Goal: Task Accomplishment & Management: Complete application form

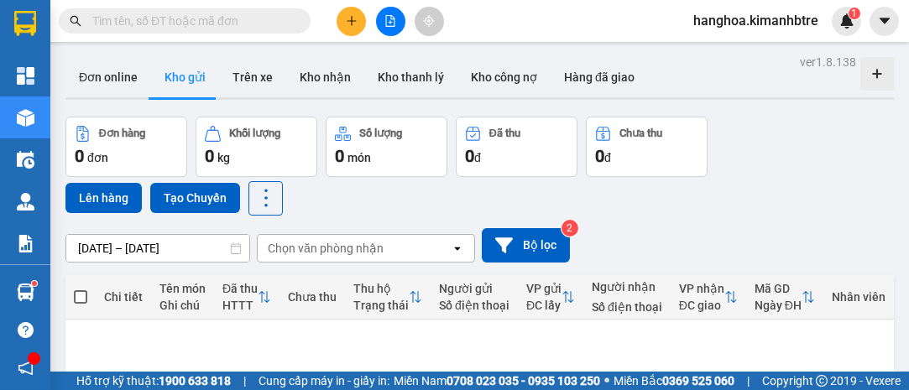
click at [351, 22] on icon "plus" at bounding box center [351, 20] width 1 height 9
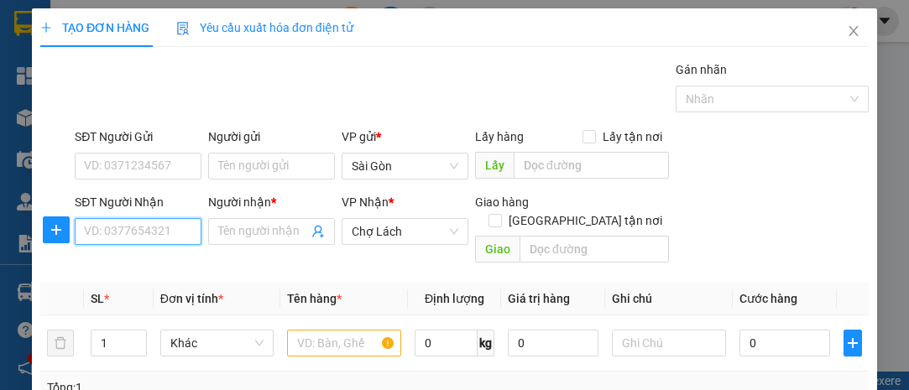
click at [161, 236] on input "SĐT Người Nhận" at bounding box center [138, 231] width 127 height 27
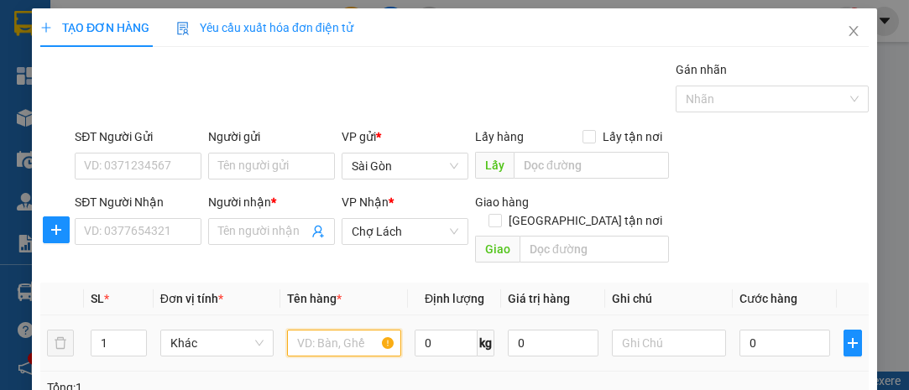
click at [320, 330] on input "text" at bounding box center [344, 343] width 114 height 27
type input "1 THÙNG"
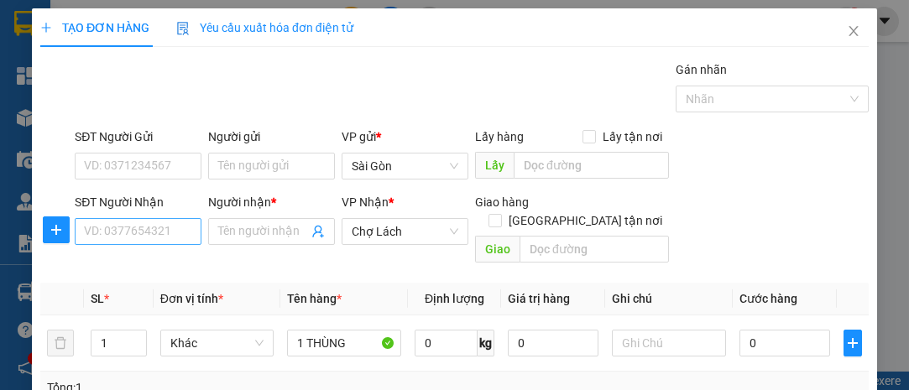
drag, startPoint x: 106, startPoint y: 214, endPoint x: 115, endPoint y: 218, distance: 10.1
click at [107, 213] on div "SĐT Người Nhận" at bounding box center [138, 205] width 127 height 25
click at [127, 233] on input "SĐT Người Nhận" at bounding box center [138, 231] width 127 height 27
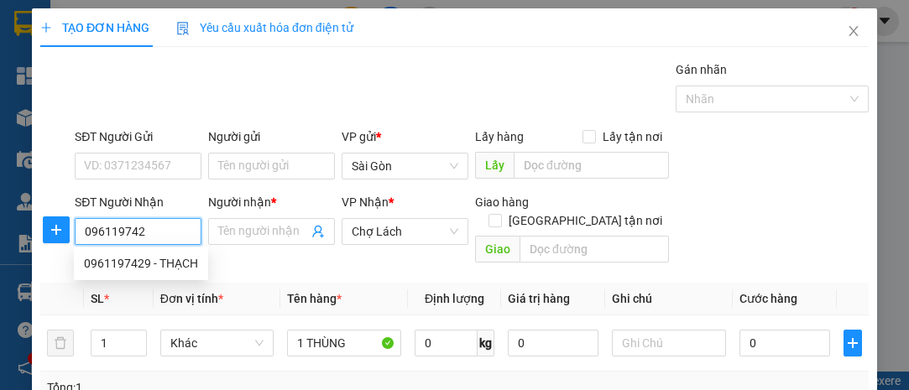
type input "0961197429"
click at [119, 265] on div "0961197429 - THẠCH" at bounding box center [141, 263] width 114 height 18
type input "THẠCH"
type input "TRẠM 6 RI"
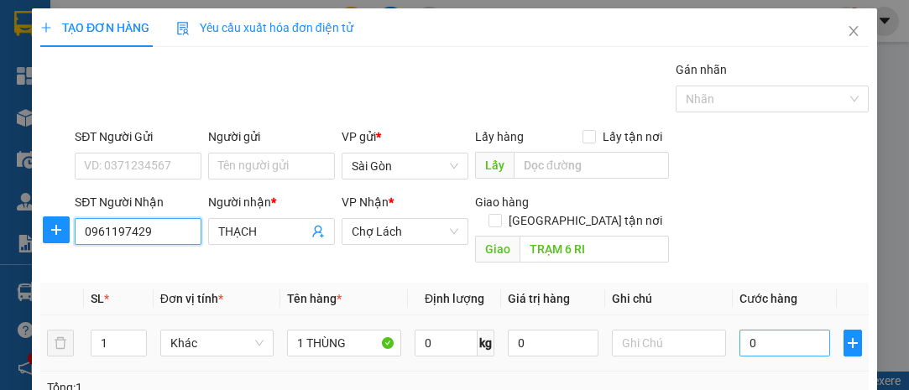
type input "0961197429"
click at [740, 330] on input "0" at bounding box center [785, 343] width 91 height 27
type input "40"
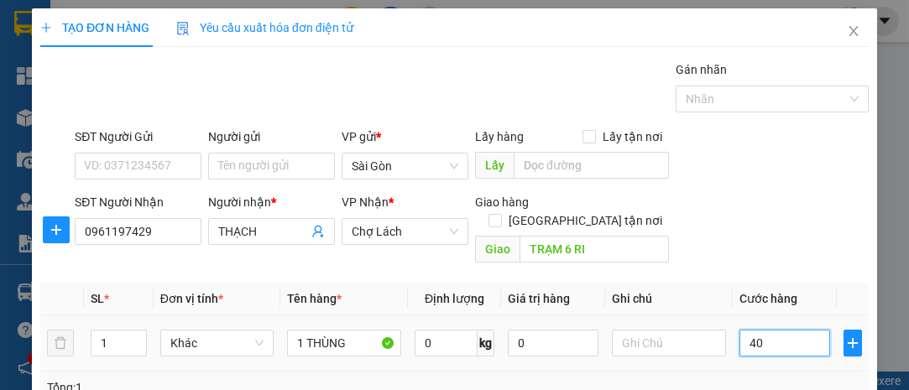
type input "40"
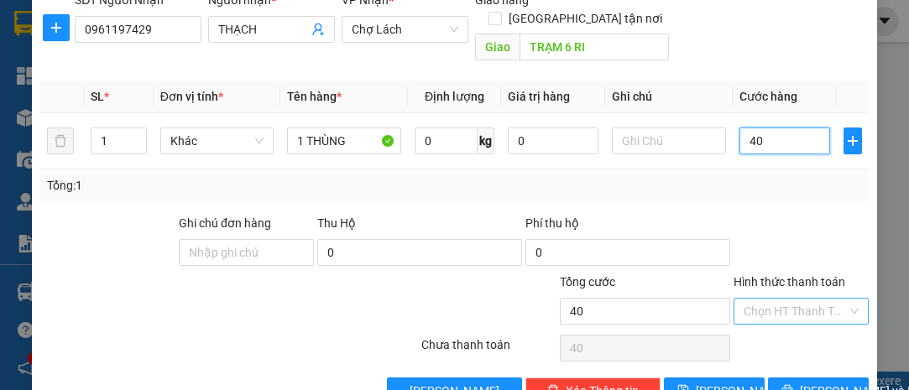
scroll to position [228, 0]
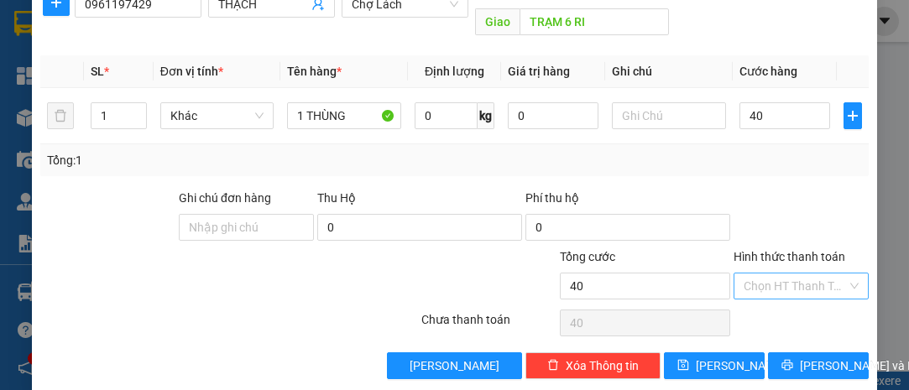
click at [794, 274] on input "Hình thức thanh toán" at bounding box center [795, 286] width 103 height 25
type input "40.000"
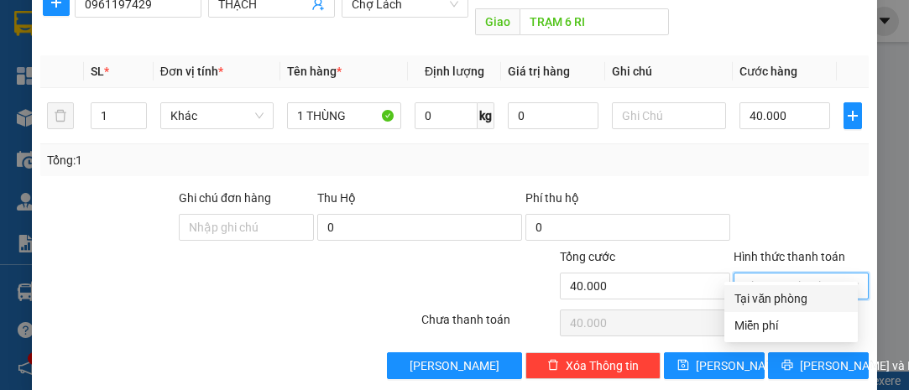
click at [788, 293] on div "Tại văn phòng" at bounding box center [791, 299] width 113 height 18
type input "0"
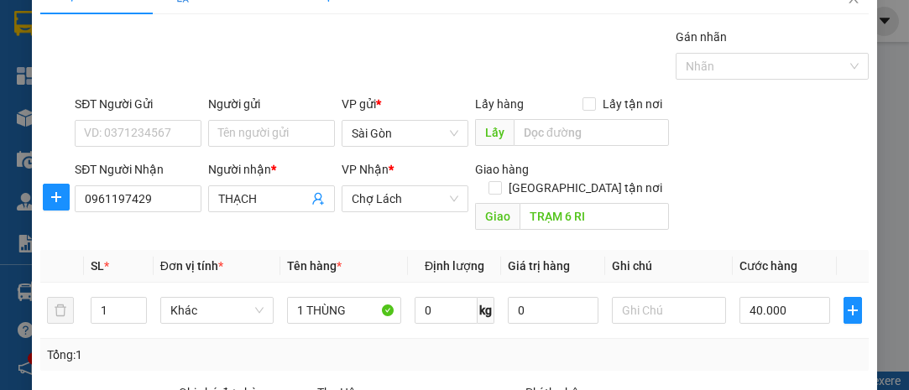
scroll to position [0, 0]
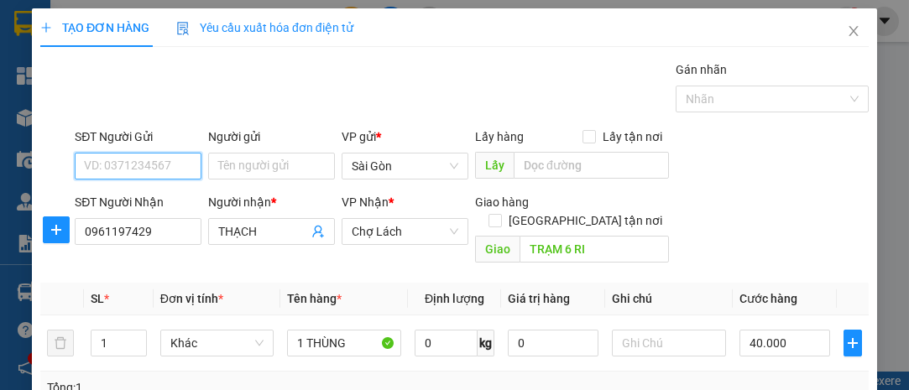
click at [151, 168] on input "SĐT Người Gửi" at bounding box center [138, 166] width 127 height 27
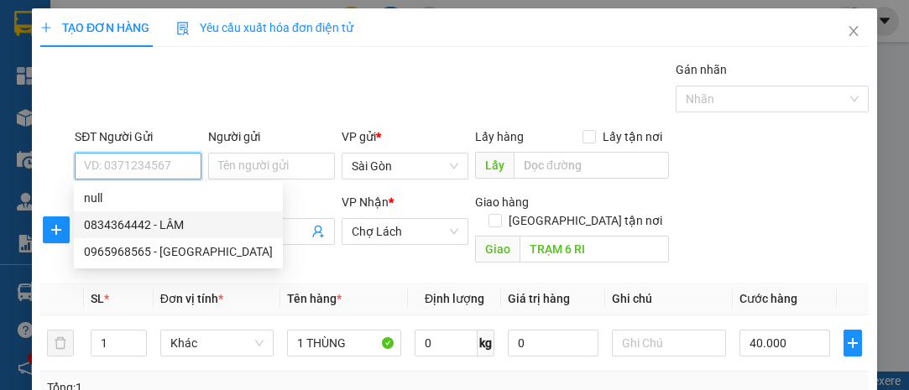
click at [122, 222] on div "0834364442 - LÂM" at bounding box center [178, 225] width 189 height 18
type input "0834364442"
type input "LÂM"
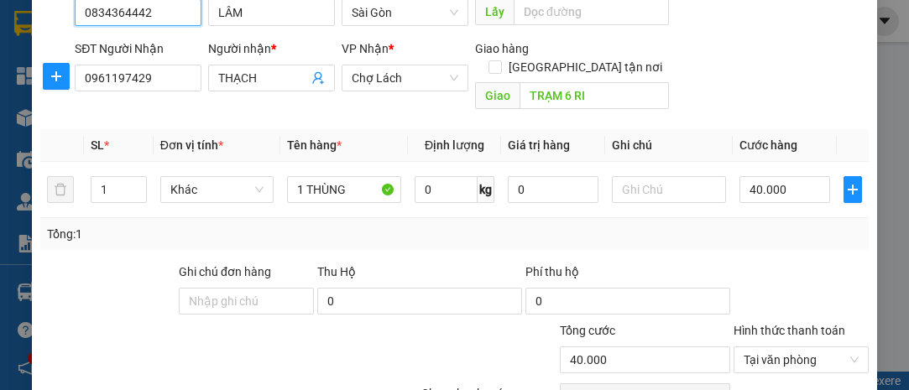
scroll to position [228, 0]
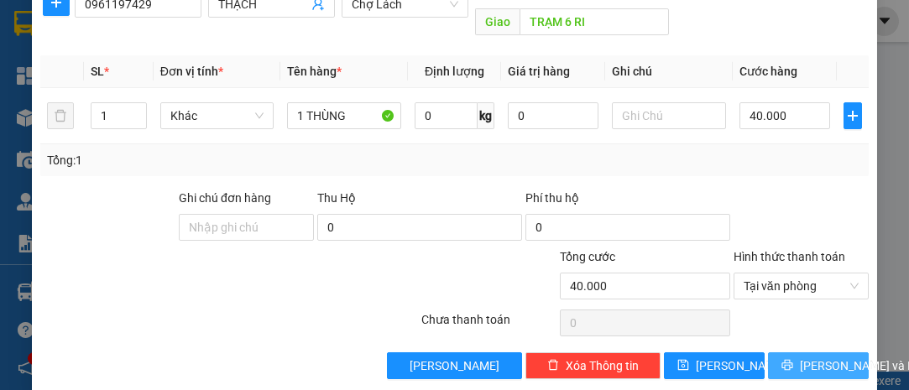
click at [800, 357] on span "[PERSON_NAME] và In" at bounding box center [859, 366] width 118 height 18
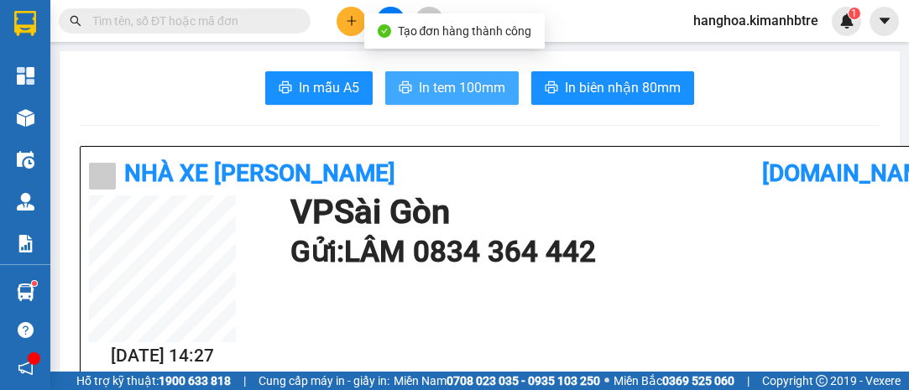
click at [458, 92] on span "In tem 100mm" at bounding box center [462, 87] width 86 height 21
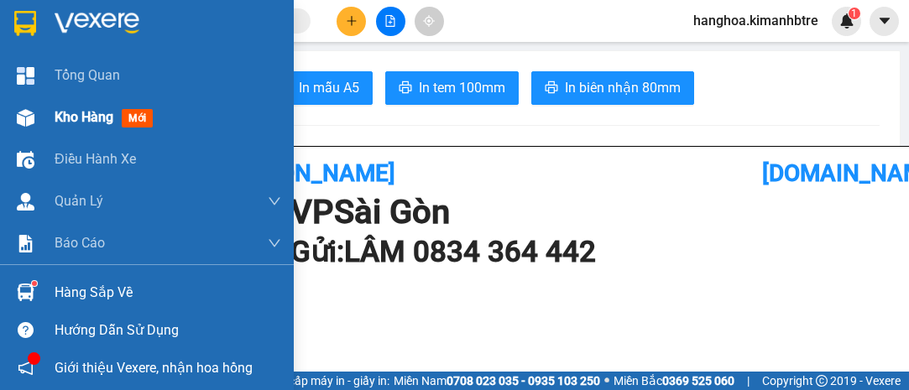
click at [97, 113] on span "Kho hàng" at bounding box center [84, 117] width 59 height 16
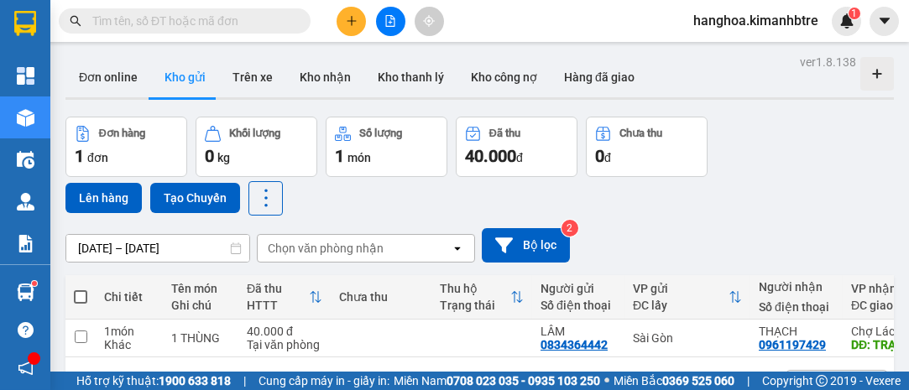
scroll to position [76, 0]
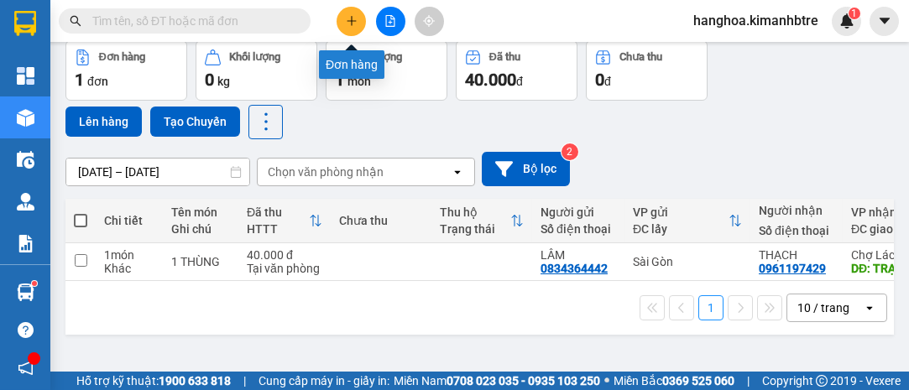
click at [354, 25] on icon "plus" at bounding box center [352, 21] width 12 height 12
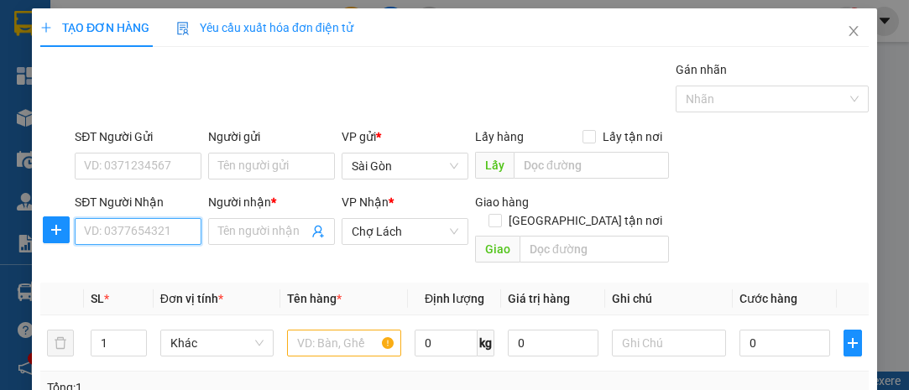
click at [157, 231] on input "SĐT Người Nhận" at bounding box center [138, 231] width 127 height 27
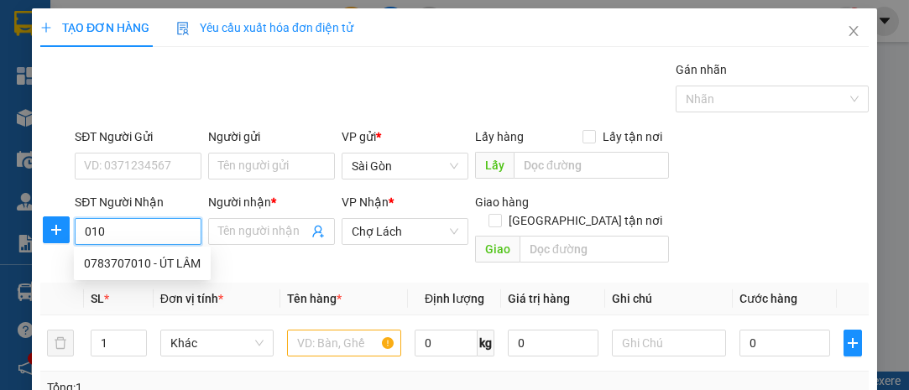
click at [160, 255] on div "0783707010 - ÚT LÂM" at bounding box center [142, 263] width 117 height 18
type input "0783707010"
type input "ÚT LÂM"
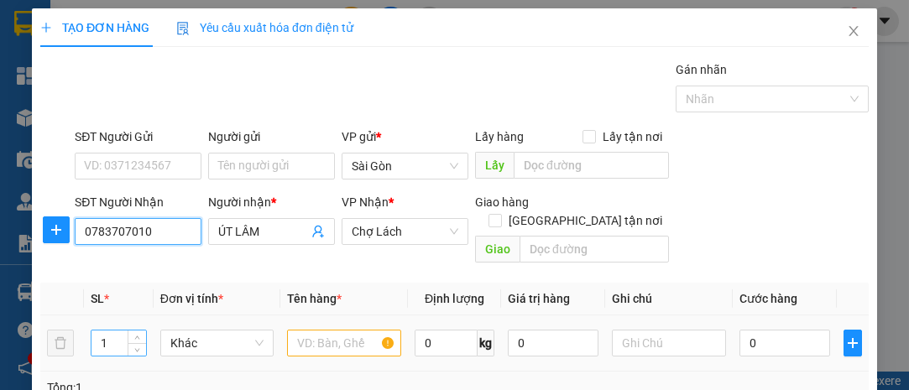
type input "0783707010"
click at [114, 331] on input "1" at bounding box center [119, 343] width 55 height 25
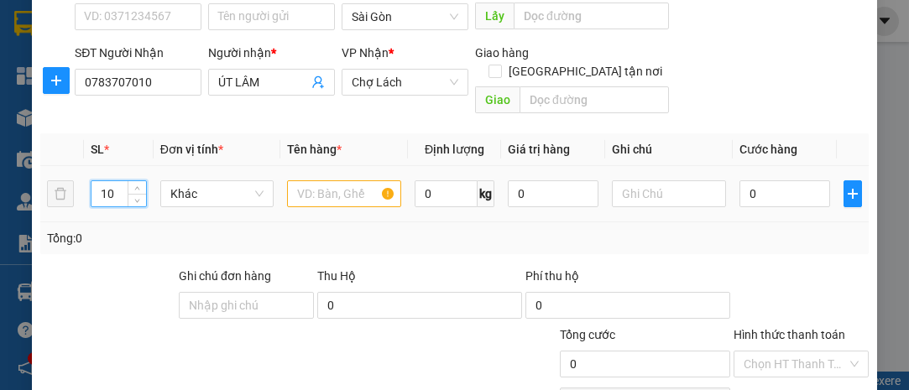
scroll to position [153, 0]
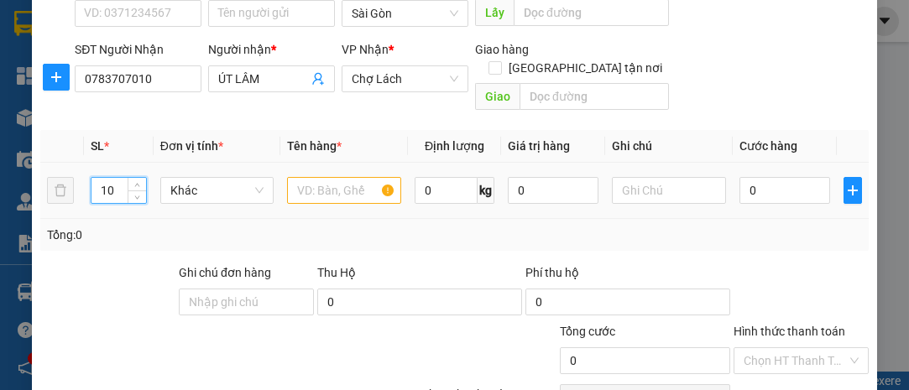
type input "10"
click at [335, 177] on input "text" at bounding box center [344, 190] width 114 height 27
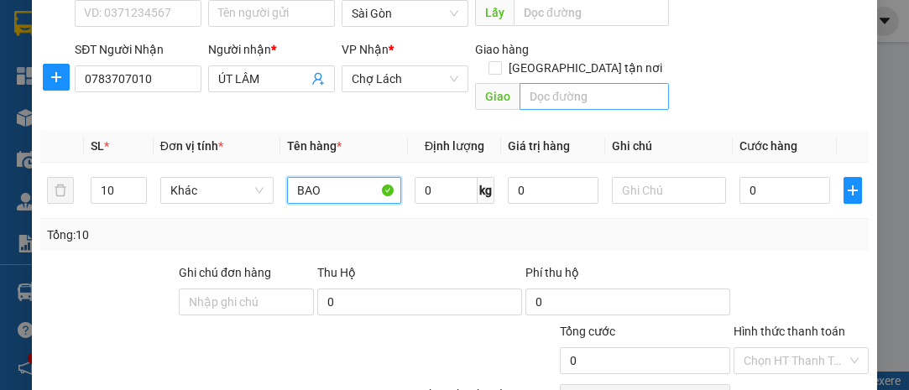
type input "BAO"
click at [617, 83] on input "text" at bounding box center [594, 96] width 149 height 27
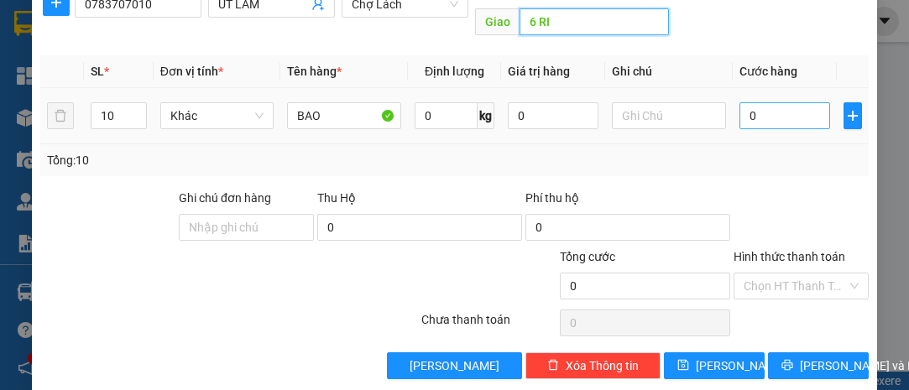
type input "6 RI"
click at [786, 102] on input "0" at bounding box center [785, 115] width 91 height 27
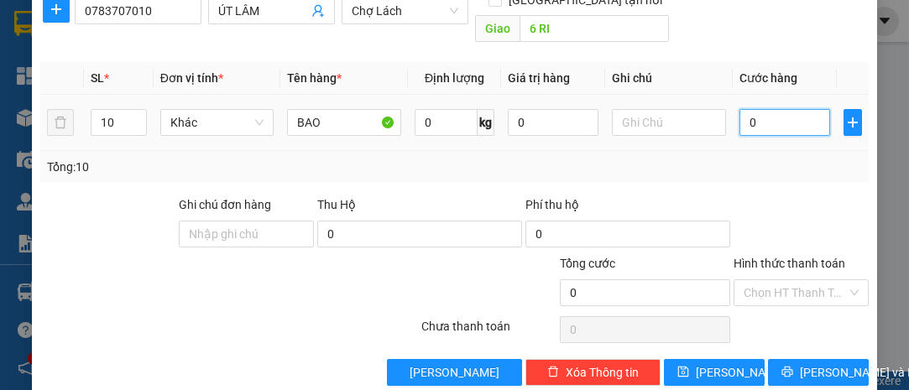
type input "003"
type input "3"
type input "0.030"
type input "30"
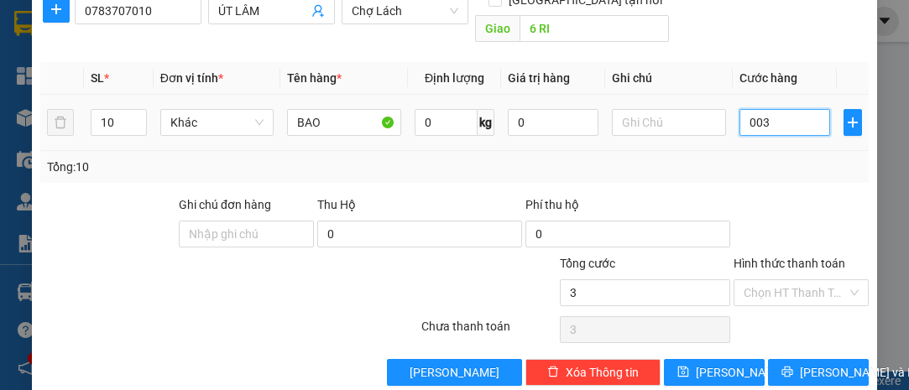
type input "30"
type input "00.300"
type input "300"
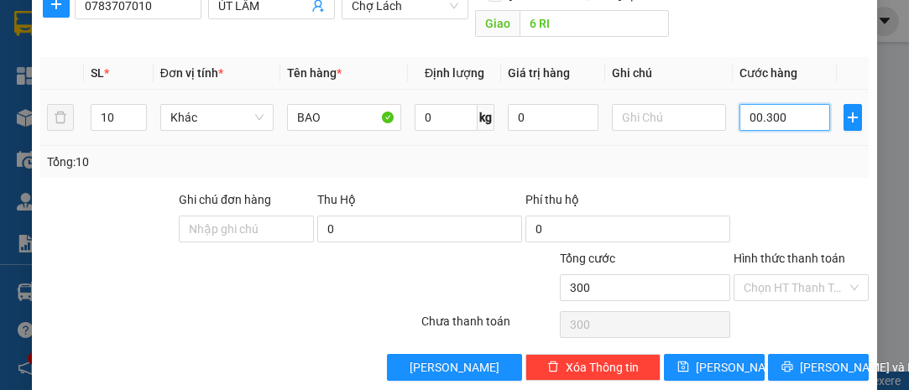
scroll to position [228, 0]
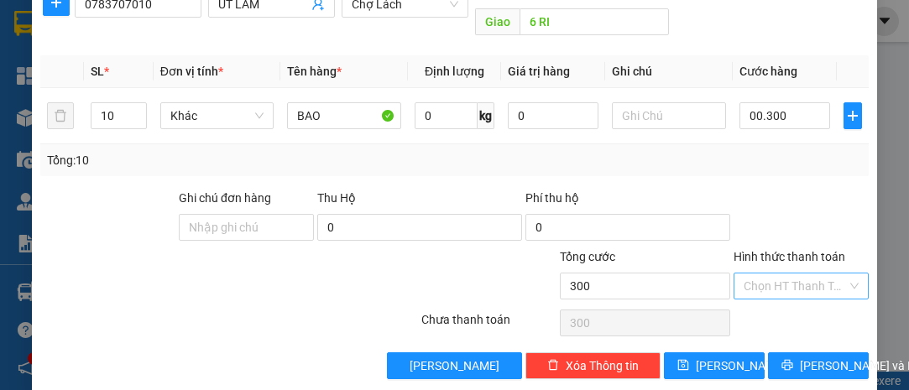
type input "300.000"
click at [751, 274] on input "Hình thức thanh toán" at bounding box center [795, 286] width 103 height 25
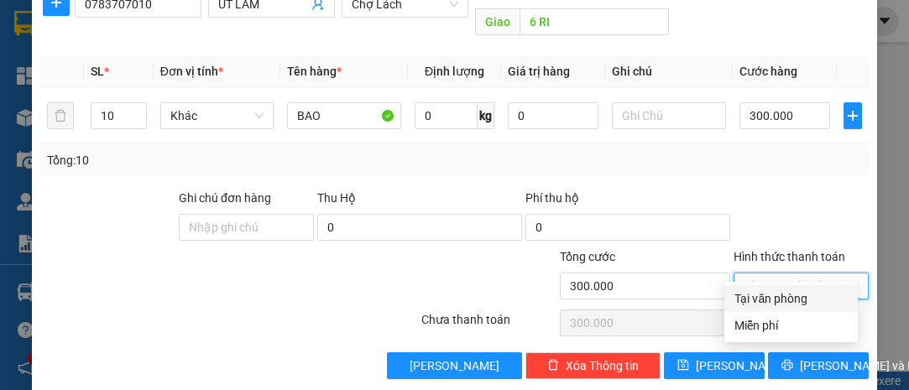
click at [759, 296] on div "Tại văn phòng" at bounding box center [791, 299] width 113 height 18
type input "0"
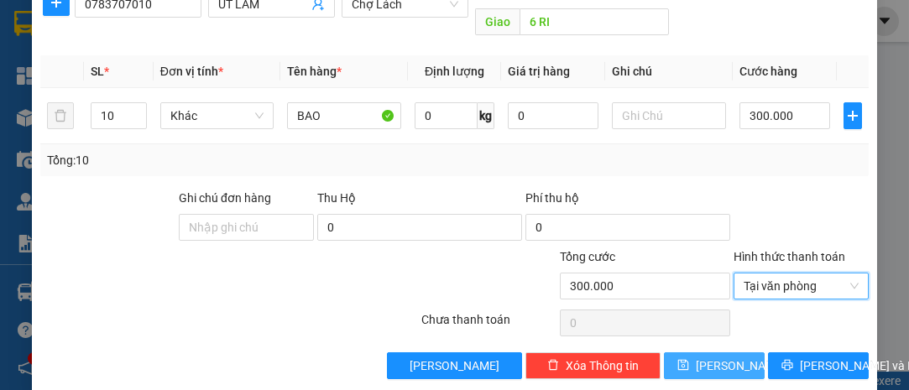
drag, startPoint x: 735, startPoint y: 340, endPoint x: 712, endPoint y: 320, distance: 31.0
click at [735, 353] on button "[PERSON_NAME]" at bounding box center [714, 366] width 101 height 27
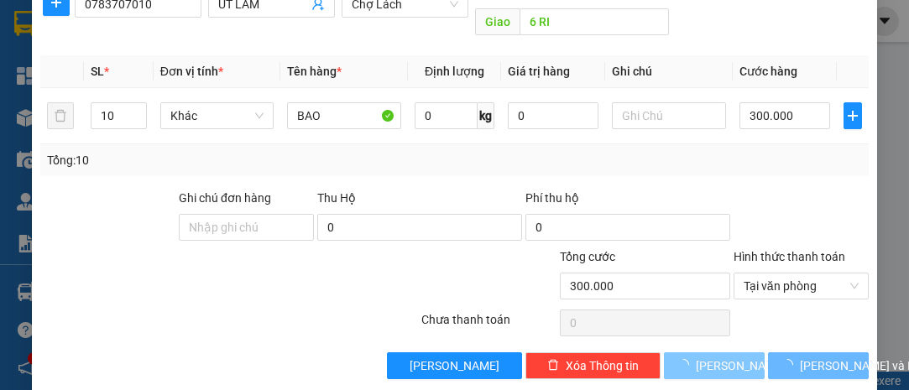
type input "1"
type input "0"
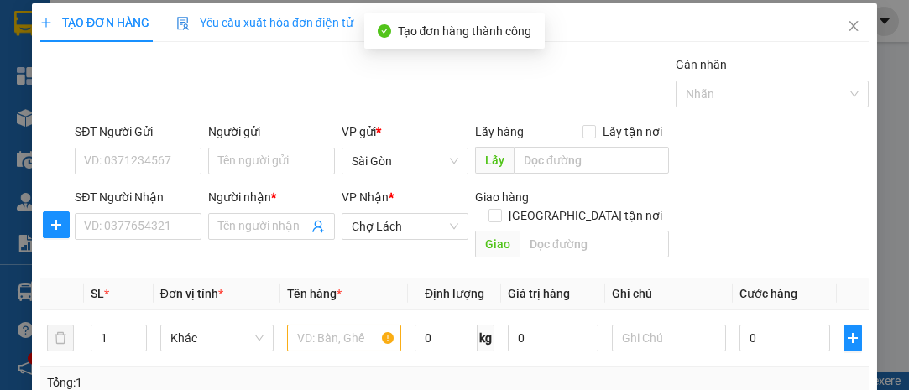
scroll to position [0, 0]
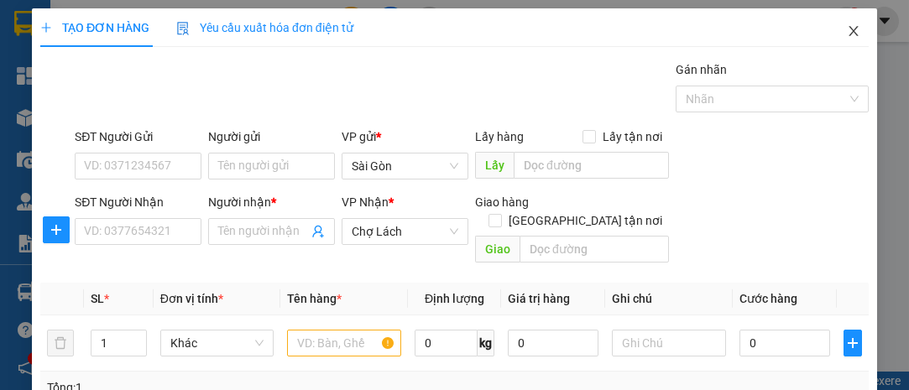
click at [847, 33] on icon "close" at bounding box center [853, 30] width 13 height 13
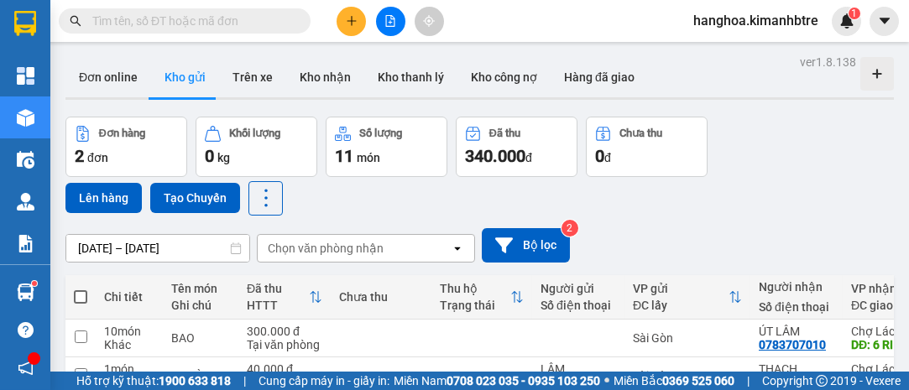
click at [82, 292] on span at bounding box center [80, 296] width 13 height 13
click at [81, 289] on input "checkbox" at bounding box center [81, 289] width 0 height 0
checkbox input "true"
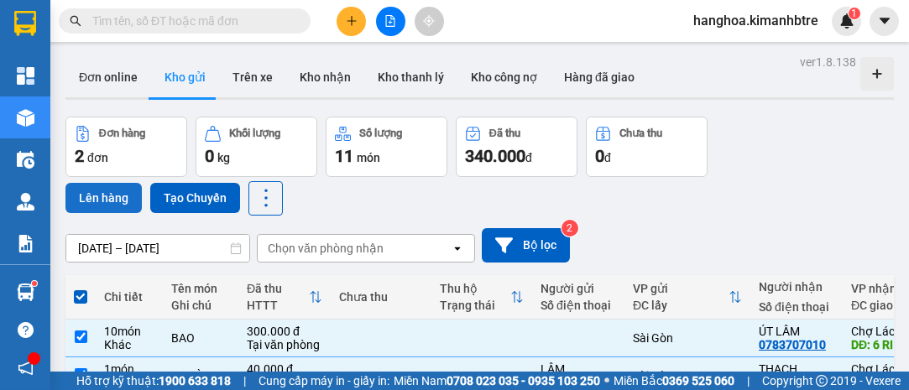
click at [108, 194] on button "Lên hàng" at bounding box center [103, 198] width 76 height 30
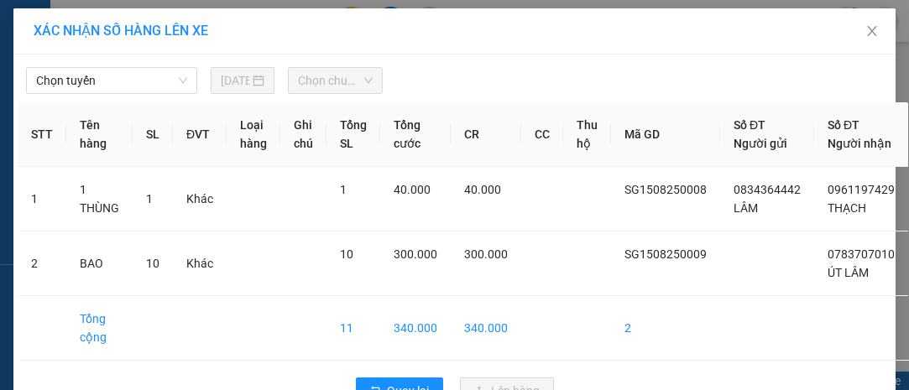
click at [125, 65] on div "Chọn tuyến [DATE] Chọn chuyến" at bounding box center [455, 76] width 874 height 35
click at [120, 76] on span "Chọn tuyến" at bounding box center [111, 80] width 151 height 25
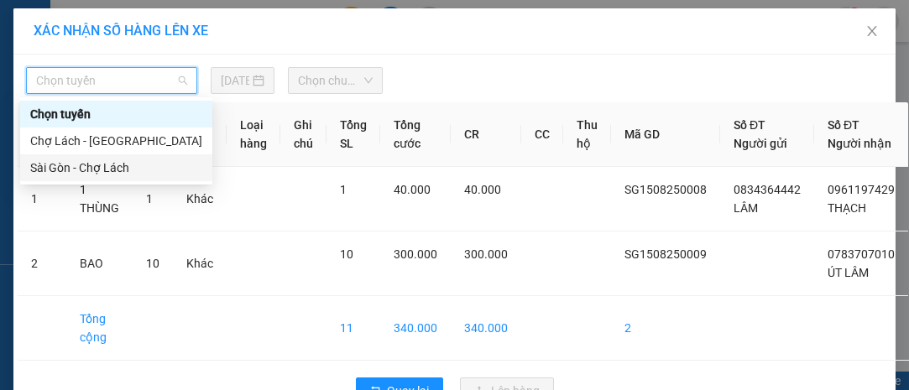
click at [117, 169] on div "Sài Gòn - Chợ Lách" at bounding box center [116, 168] width 172 height 18
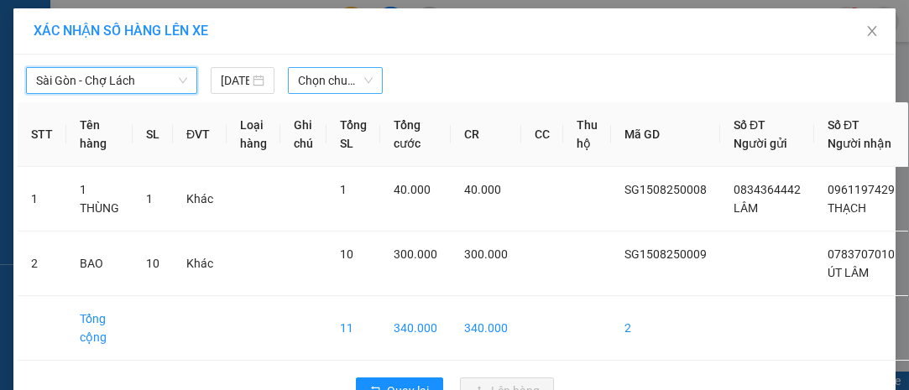
click at [306, 87] on span "Chọn chuyến" at bounding box center [335, 80] width 75 height 25
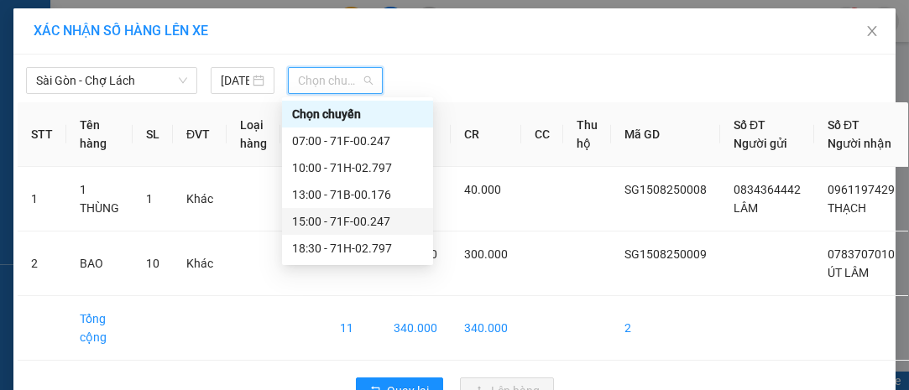
click at [343, 217] on div "15:00 - 71F-00.247" at bounding box center [357, 221] width 131 height 18
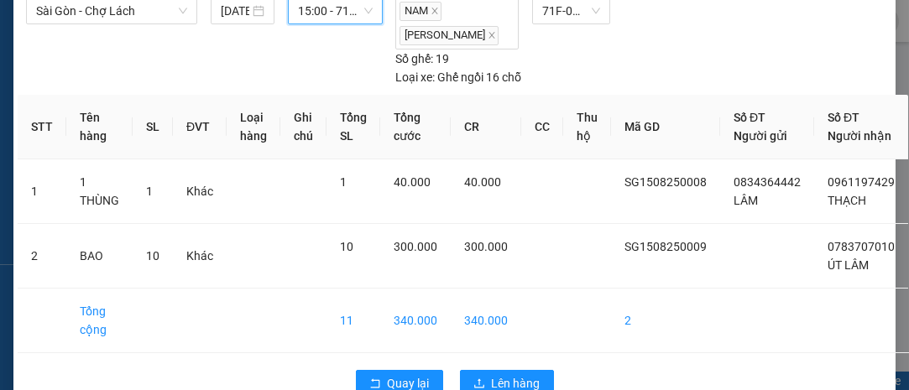
scroll to position [133, 0]
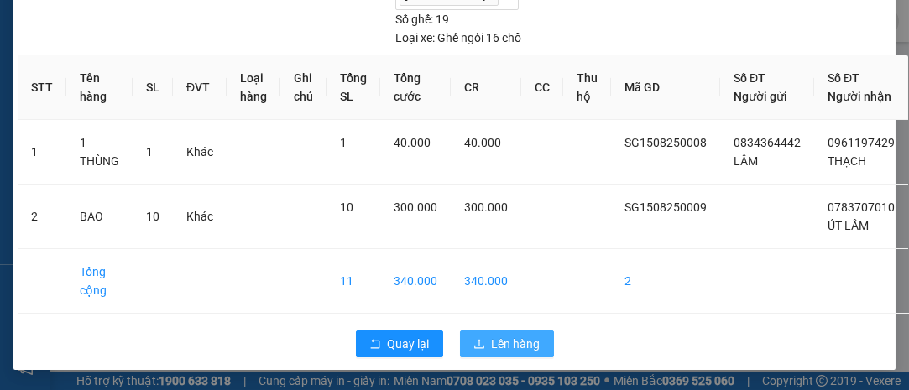
click at [510, 335] on span "Lên hàng" at bounding box center [516, 344] width 49 height 18
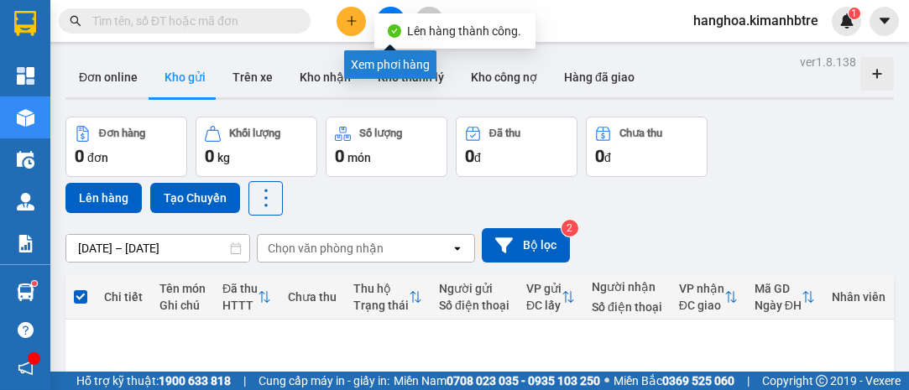
click at [387, 8] on button at bounding box center [390, 21] width 29 height 29
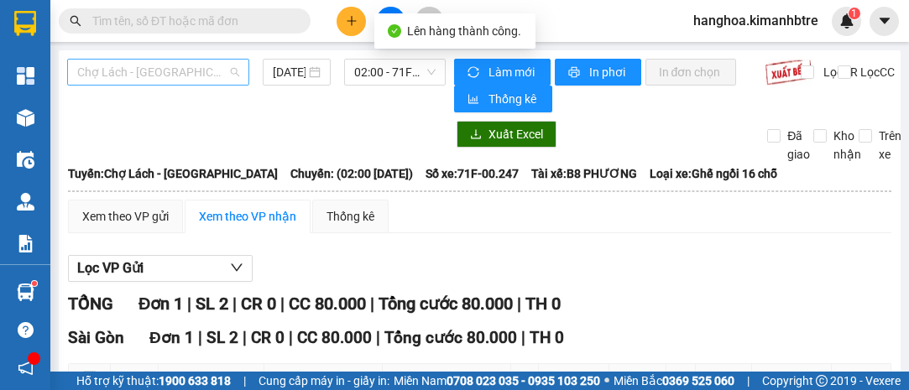
click at [194, 79] on span "Chợ Lách - [GEOGRAPHIC_DATA]" at bounding box center [158, 72] width 162 height 25
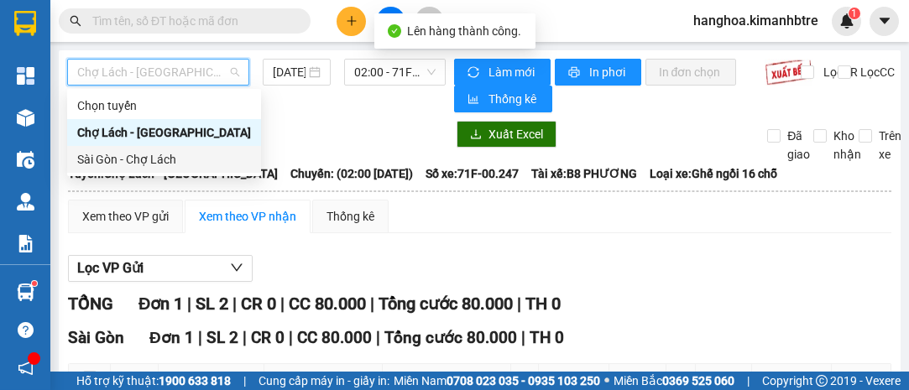
click at [187, 160] on div "Sài Gòn - Chợ Lách" at bounding box center [164, 159] width 174 height 18
type input "[DATE]"
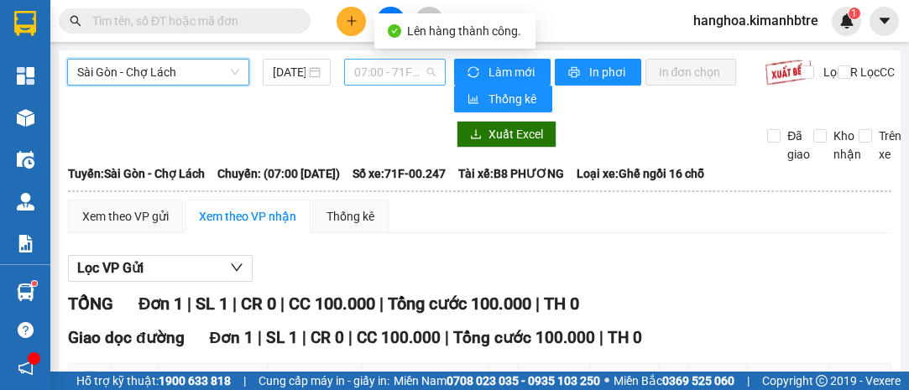
click at [371, 75] on span "07:00 - 71F-00.247" at bounding box center [394, 72] width 81 height 25
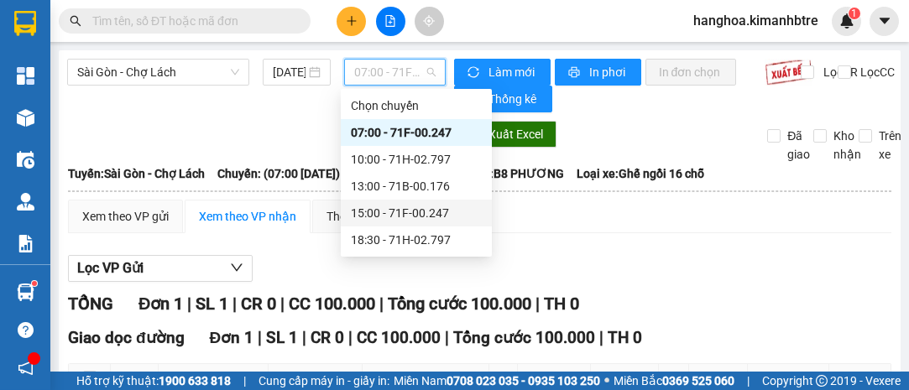
click at [428, 212] on div "15:00 - 71F-00.247" at bounding box center [416, 213] width 131 height 18
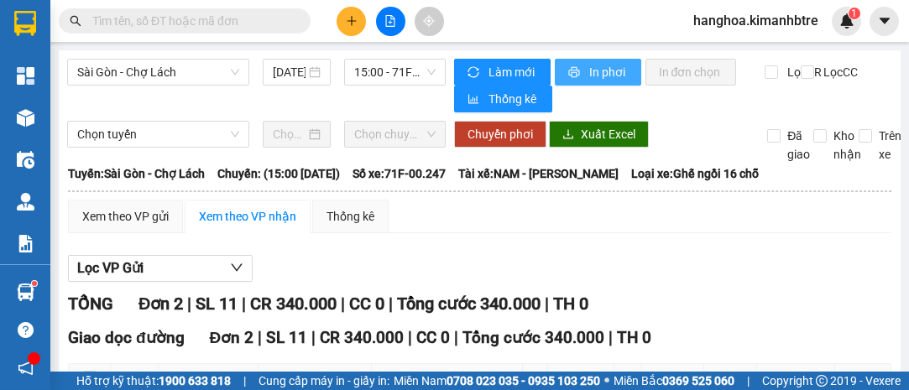
click at [578, 69] on button "In phơi" at bounding box center [598, 72] width 86 height 27
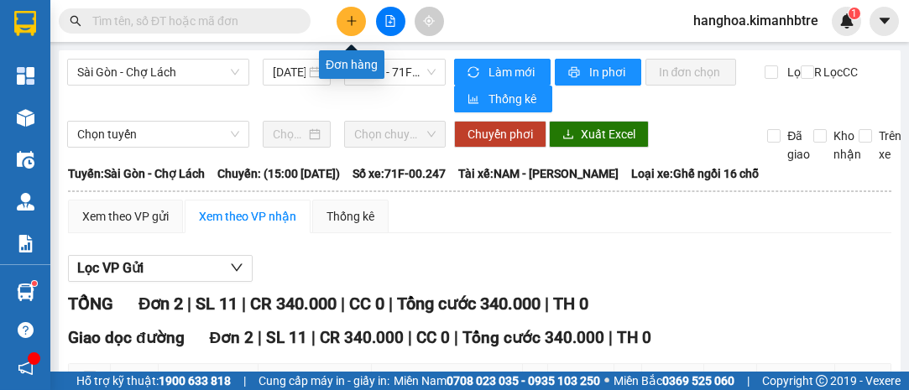
click at [353, 20] on icon "plus" at bounding box center [351, 20] width 9 height 1
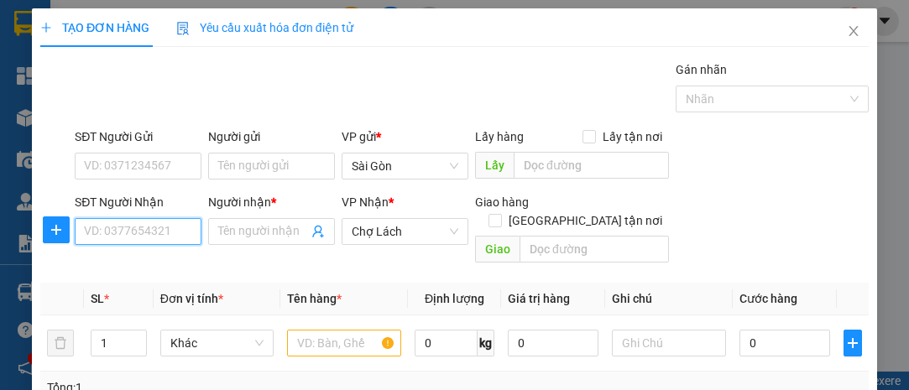
click at [139, 232] on input "SĐT Người Nhận" at bounding box center [138, 231] width 127 height 27
type input "0938183086"
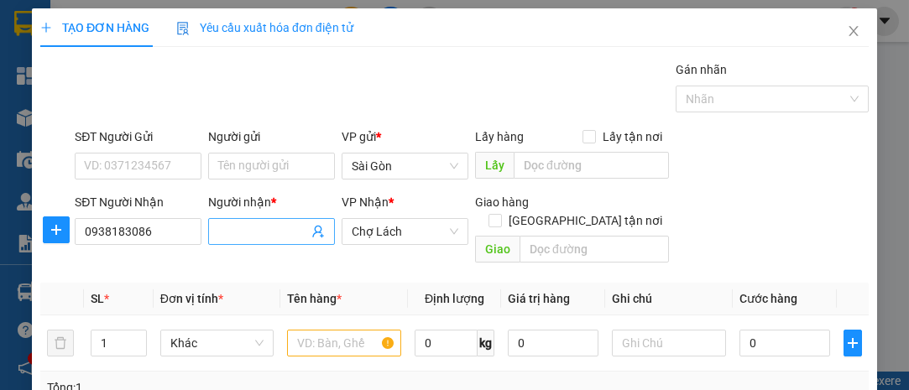
click at [237, 226] on input "Người nhận *" at bounding box center [263, 231] width 90 height 18
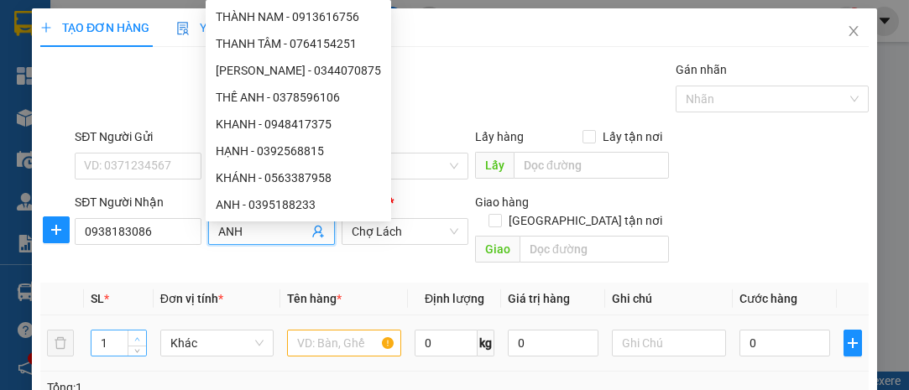
type input "ANH"
click at [139, 317] on td "1" at bounding box center [119, 344] width 70 height 56
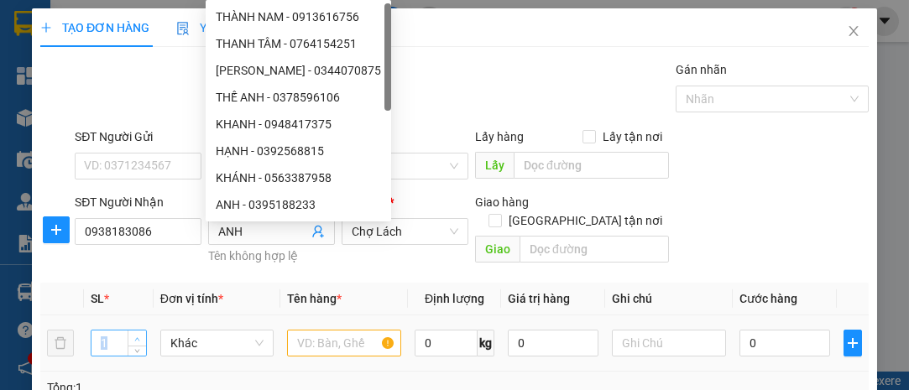
click at [139, 317] on td "1" at bounding box center [119, 344] width 70 height 56
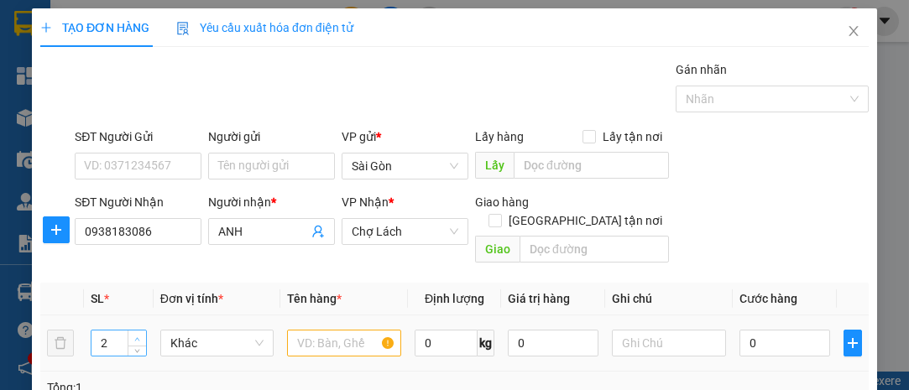
click at [133, 334] on span "up" at bounding box center [138, 339] width 10 height 10
type input "3"
click at [133, 334] on span "up" at bounding box center [138, 339] width 10 height 10
click at [305, 330] on input "text" at bounding box center [344, 343] width 114 height 27
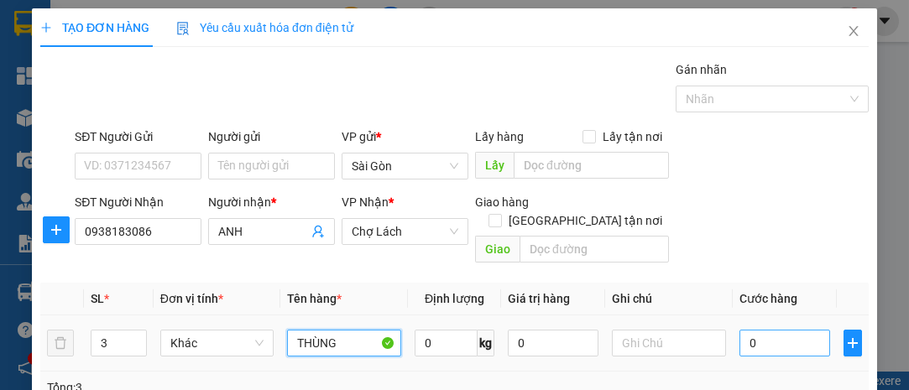
type input "THÙNG"
click at [764, 330] on input "0" at bounding box center [785, 343] width 91 height 27
type input "001"
type input "1"
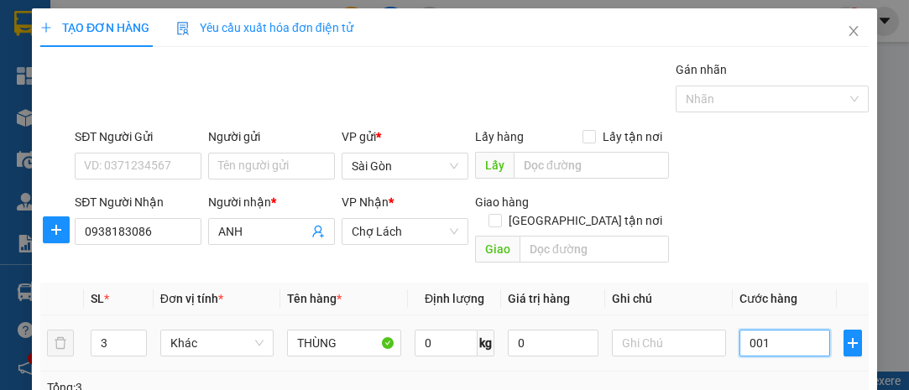
type input "0.013"
type input "13"
type input "00.130"
type input "130"
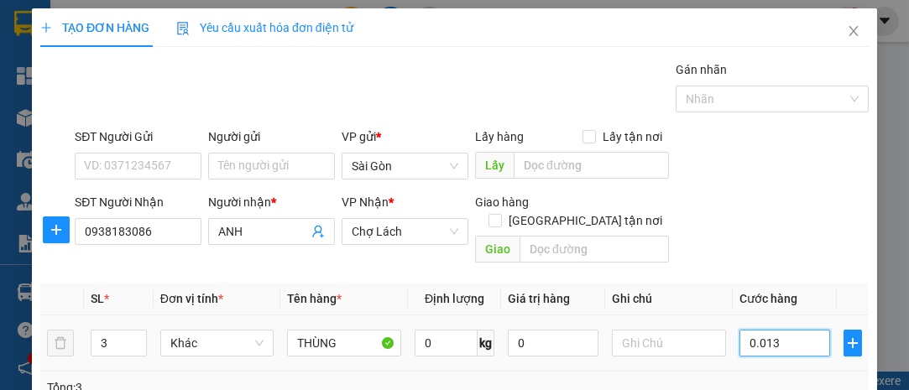
type input "130"
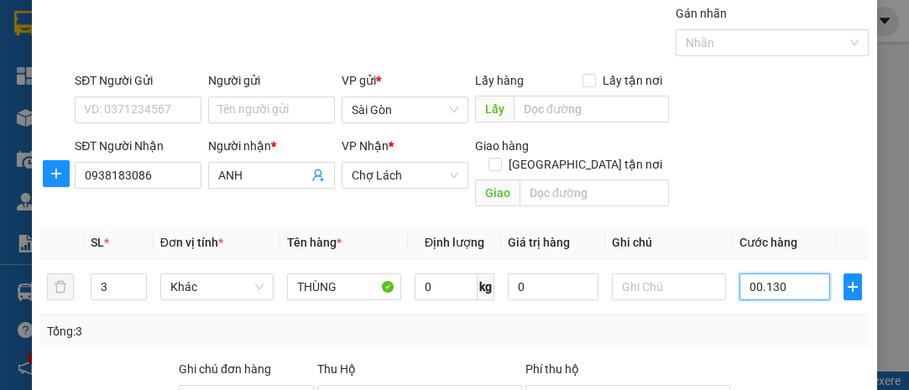
scroll to position [153, 0]
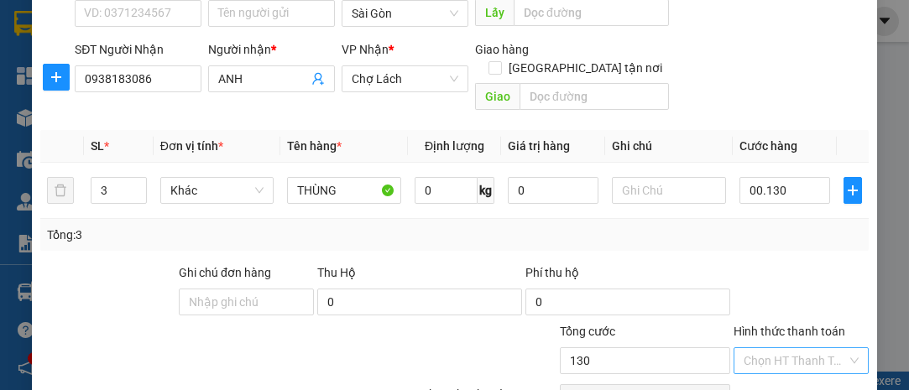
type input "130.000"
click at [761, 348] on input "Hình thức thanh toán" at bounding box center [795, 360] width 103 height 25
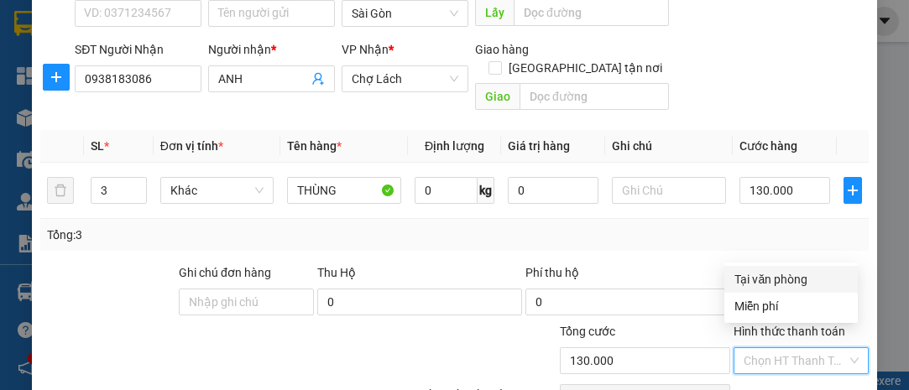
click at [769, 275] on div "Tại văn phòng" at bounding box center [791, 279] width 113 height 18
type input "0"
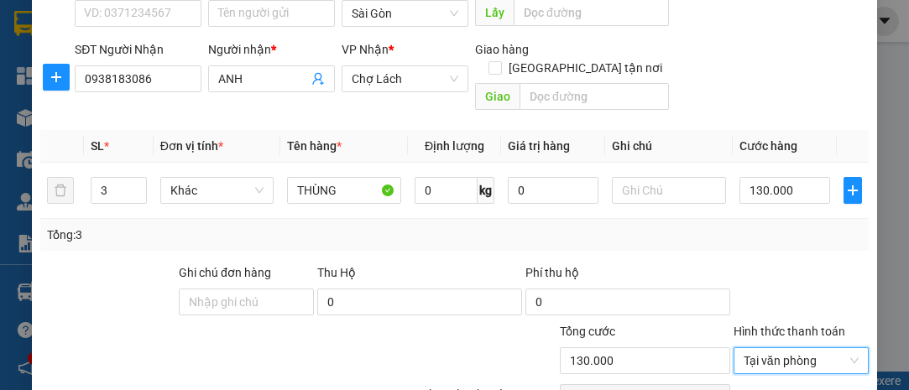
scroll to position [228, 0]
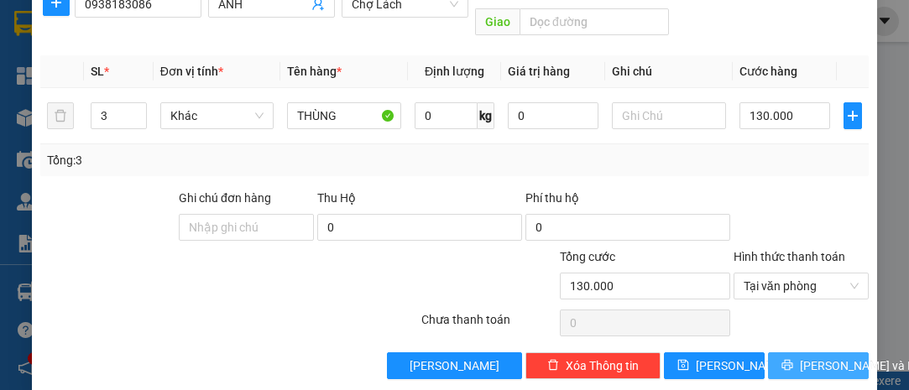
click at [807, 357] on span "[PERSON_NAME] và In" at bounding box center [859, 366] width 118 height 18
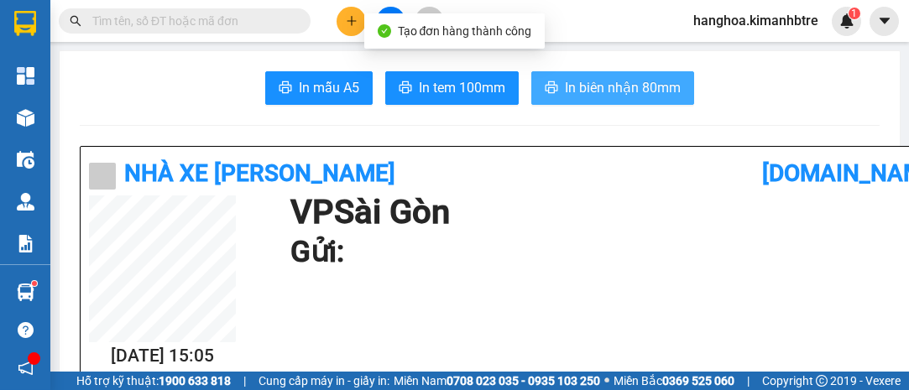
click at [606, 90] on span "In biên nhận 80mm" at bounding box center [623, 87] width 116 height 21
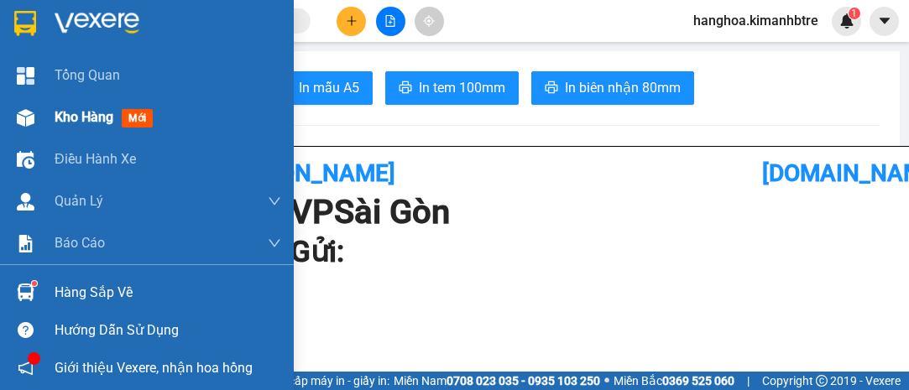
click at [101, 118] on span "Kho hàng" at bounding box center [84, 117] width 59 height 16
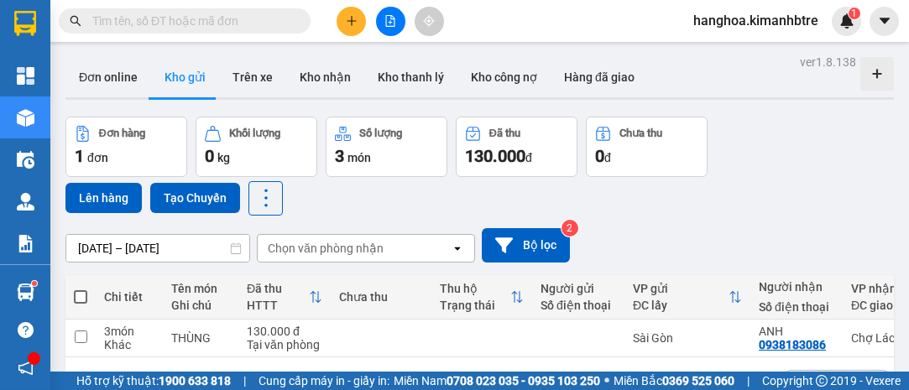
scroll to position [76, 0]
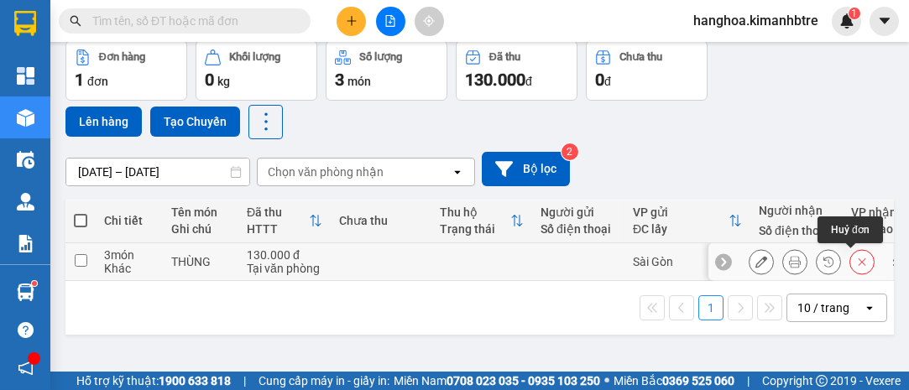
click at [856, 259] on icon at bounding box center [862, 262] width 12 height 12
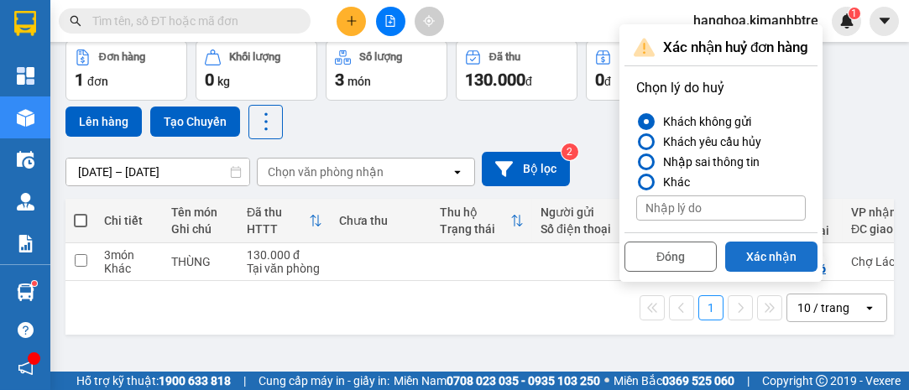
click at [777, 254] on button "Xác nhận" at bounding box center [771, 257] width 92 height 30
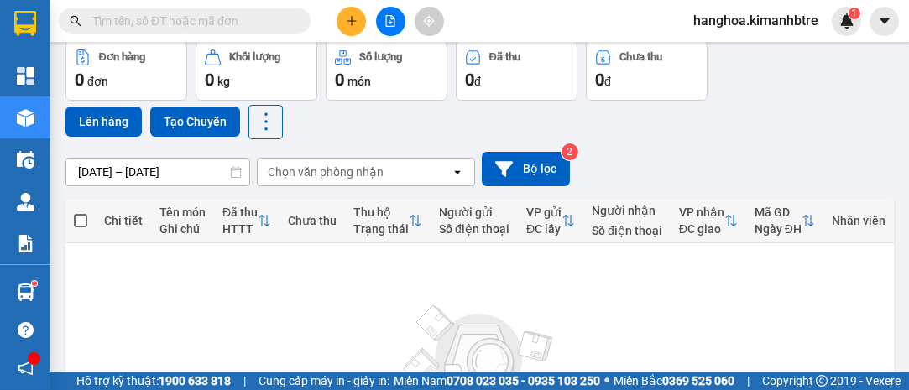
scroll to position [0, 0]
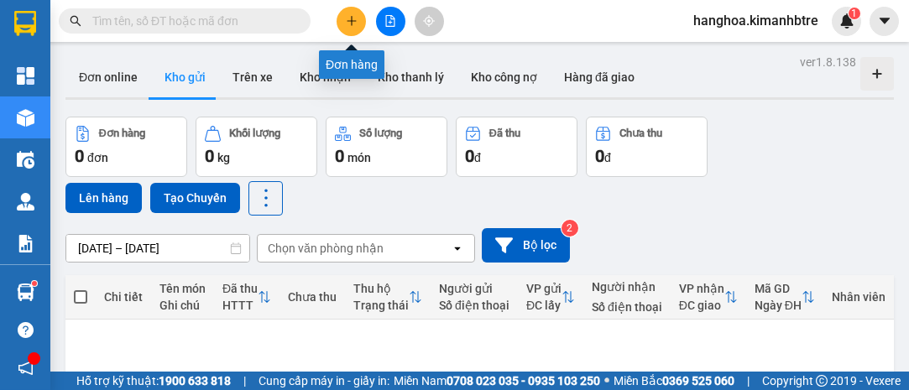
click at [347, 17] on icon "plus" at bounding box center [352, 21] width 12 height 12
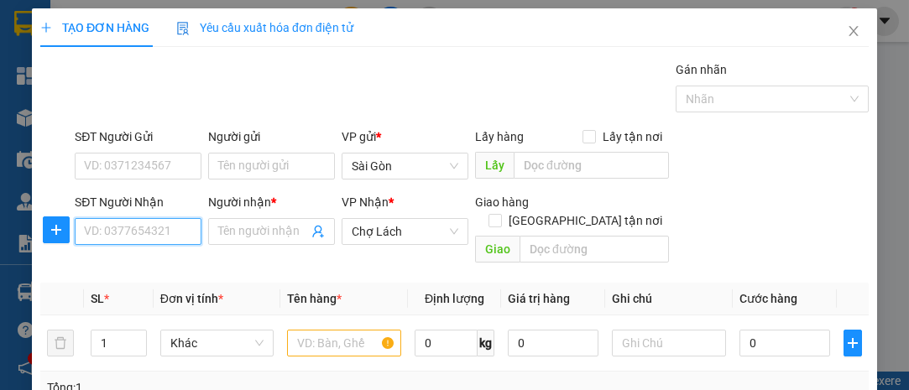
click at [112, 230] on input "SĐT Người Nhận" at bounding box center [138, 231] width 127 height 27
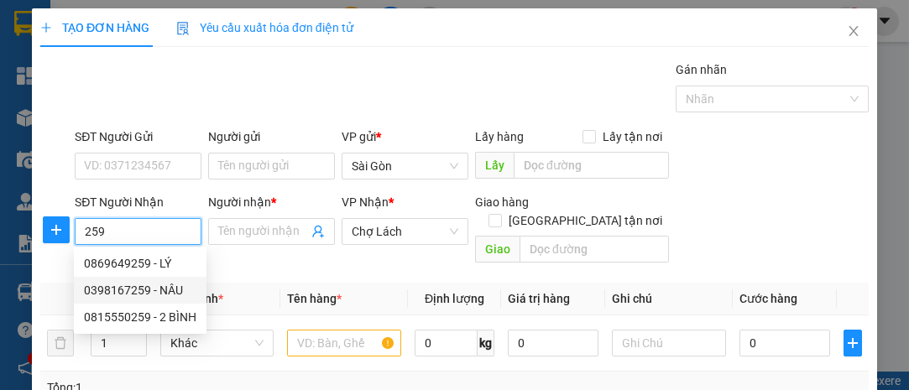
click at [161, 288] on div "0398167259 - NÂU" at bounding box center [140, 290] width 112 height 18
type input "0398167259"
type input "NÂU"
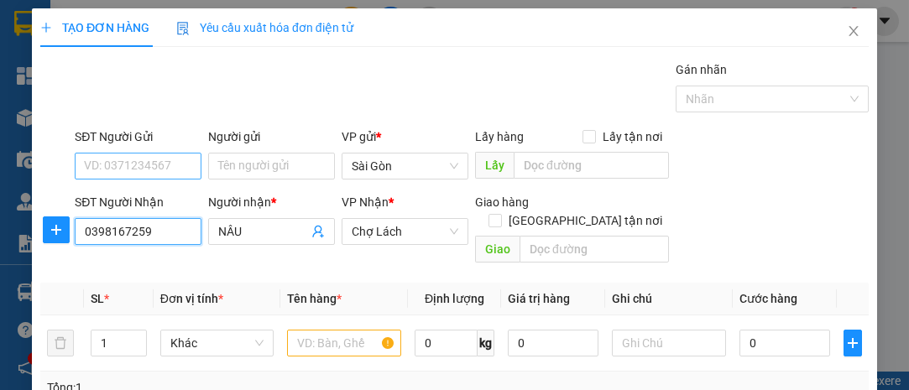
type input "0398167259"
click at [149, 159] on input "SĐT Người Gửi" at bounding box center [138, 166] width 127 height 27
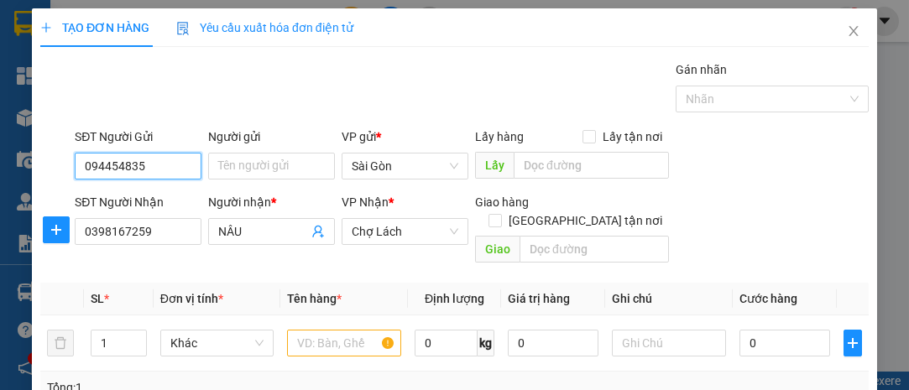
type input "0944548353"
click at [185, 198] on div "0944548353 - CHÁNH" at bounding box center [142, 198] width 116 height 18
type input "CHÁNH"
type input "0944548353"
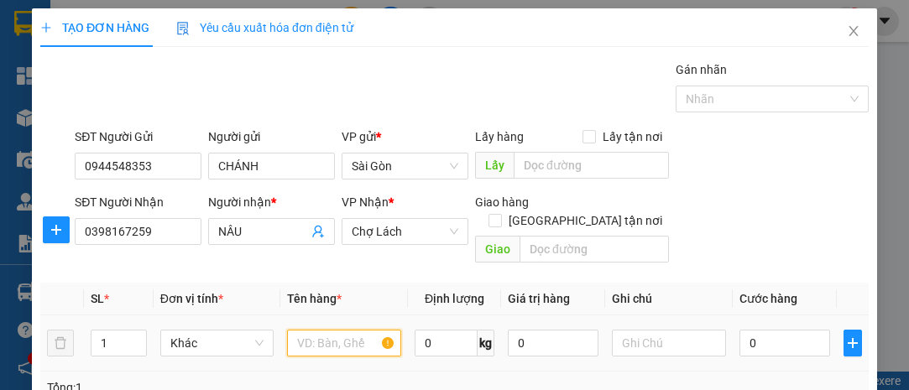
click at [321, 330] on input "text" at bounding box center [344, 343] width 114 height 27
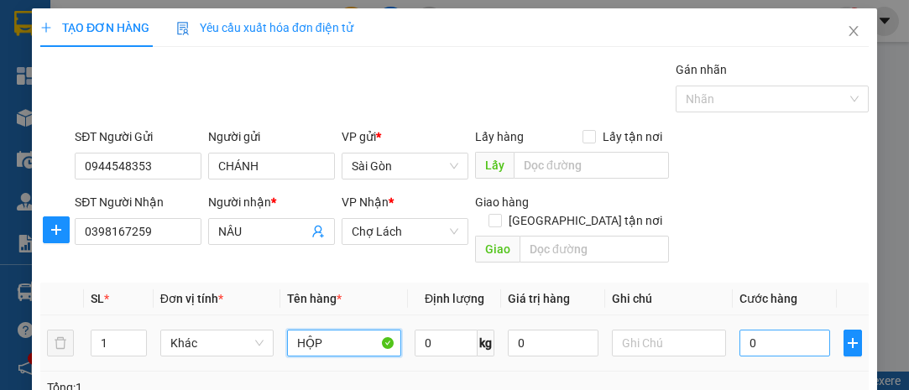
type input "HỘP"
click at [783, 330] on input "0" at bounding box center [785, 343] width 91 height 27
type input "003"
type input "3"
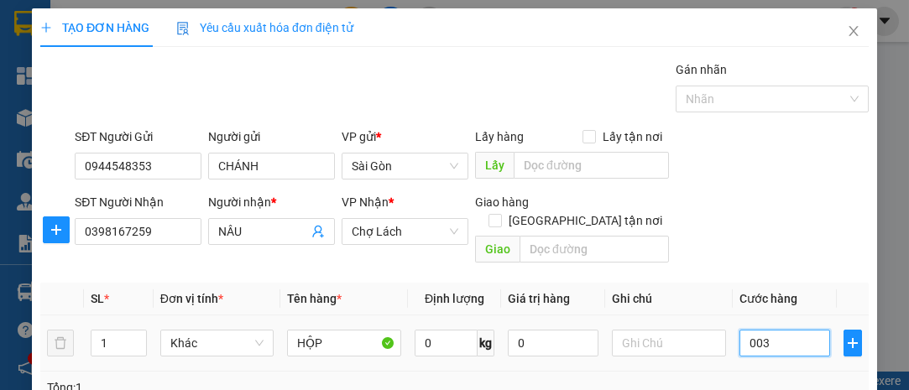
type input "0.030"
type input "30"
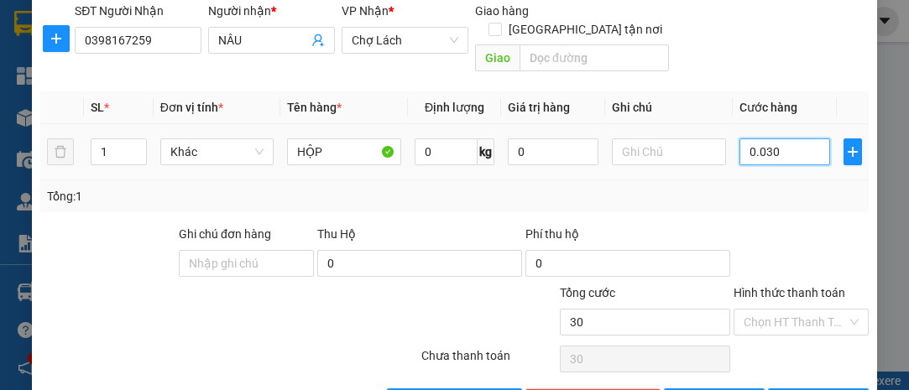
scroll to position [228, 0]
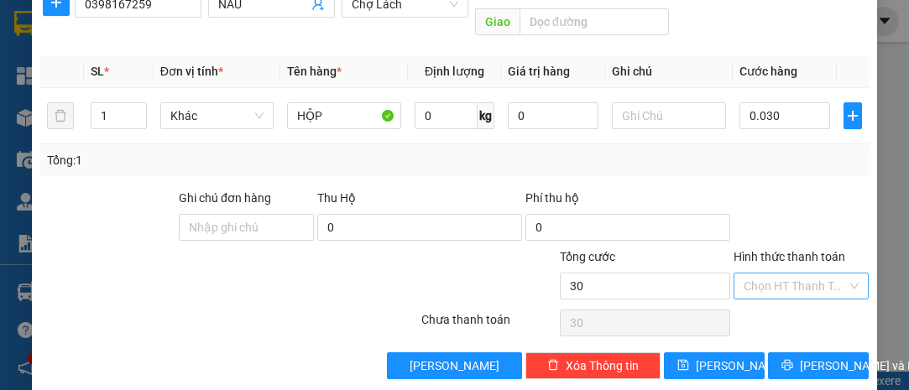
type input "30.000"
click at [782, 274] on input "Hình thức thanh toán" at bounding box center [795, 286] width 103 height 25
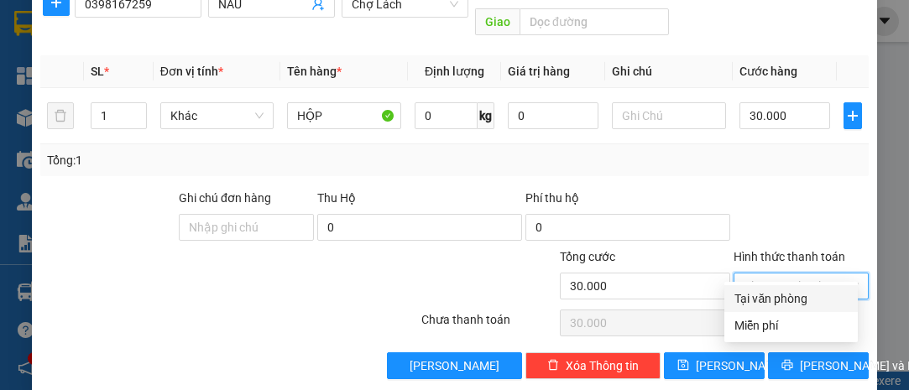
click at [774, 295] on div "Tại văn phòng" at bounding box center [791, 299] width 113 height 18
type input "0"
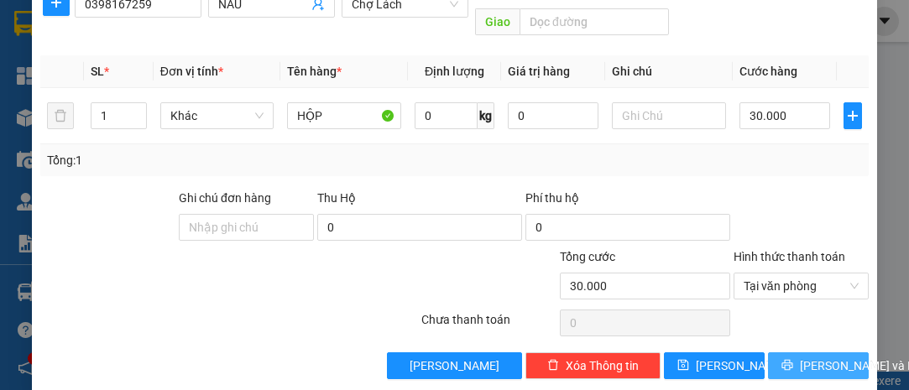
click at [823, 354] on button "[PERSON_NAME] và In" at bounding box center [818, 366] width 101 height 27
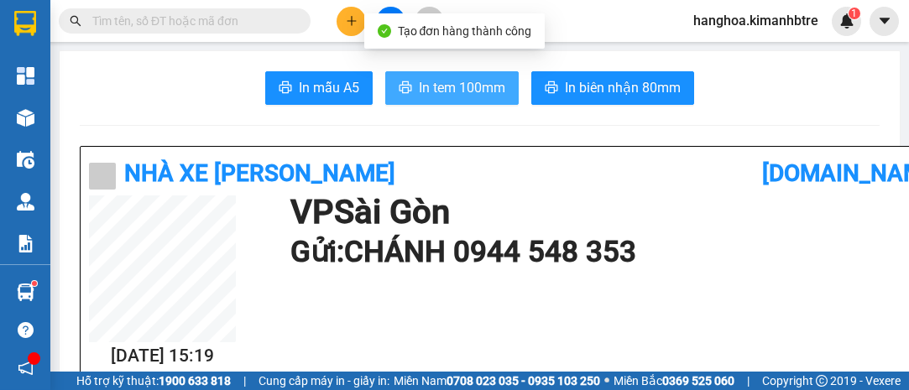
click at [466, 86] on span "In tem 100mm" at bounding box center [462, 87] width 86 height 21
